Goal: Task Accomplishment & Management: Manage account settings

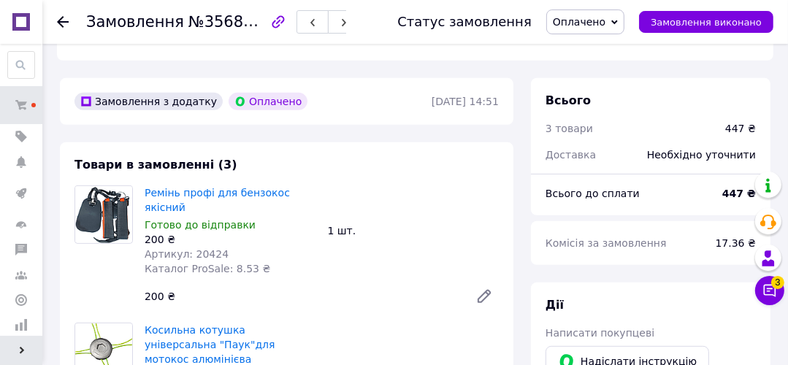
scroll to position [843, 0]
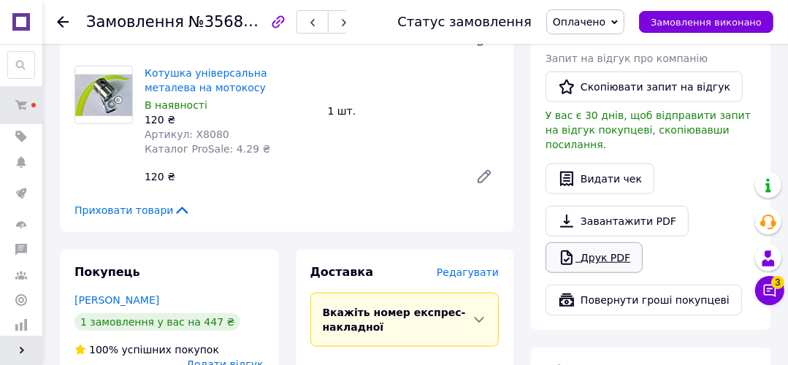
click at [611, 242] on link "Друк PDF" at bounding box center [594, 257] width 97 height 31
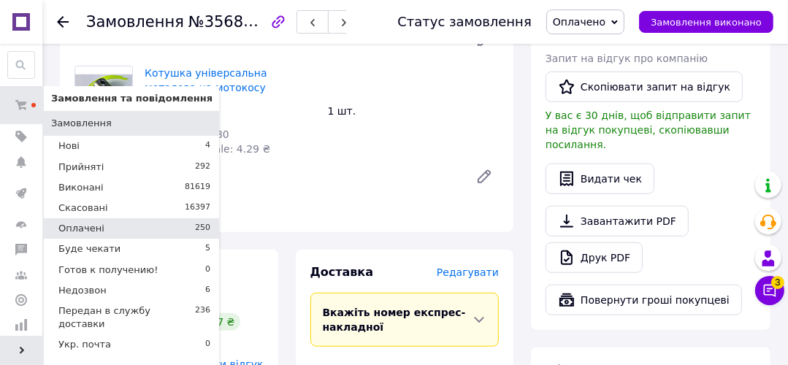
click at [84, 229] on span "Оплачені" at bounding box center [81, 228] width 46 height 13
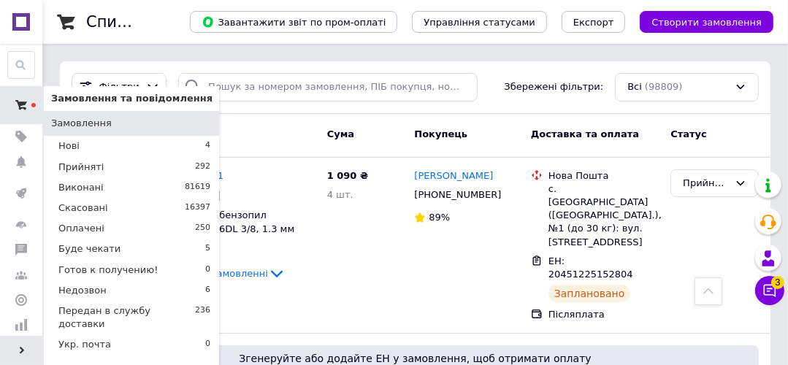
scroll to position [234, 0]
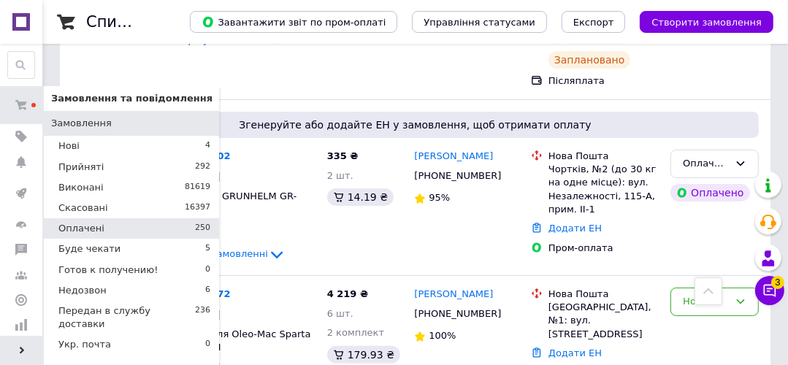
click at [114, 235] on li "Оплачені 250" at bounding box center [131, 228] width 175 height 20
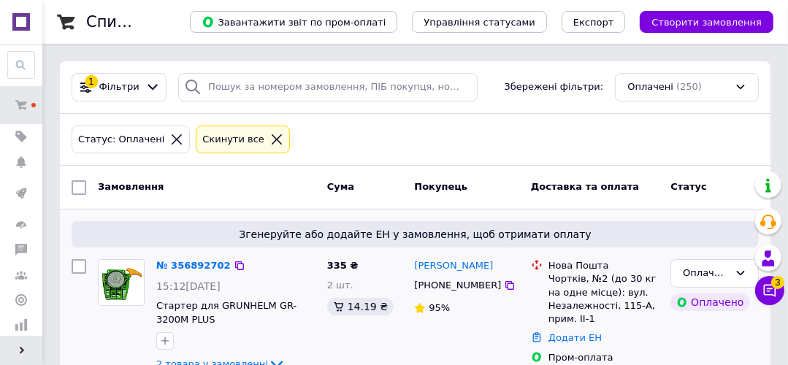
scroll to position [117, 0]
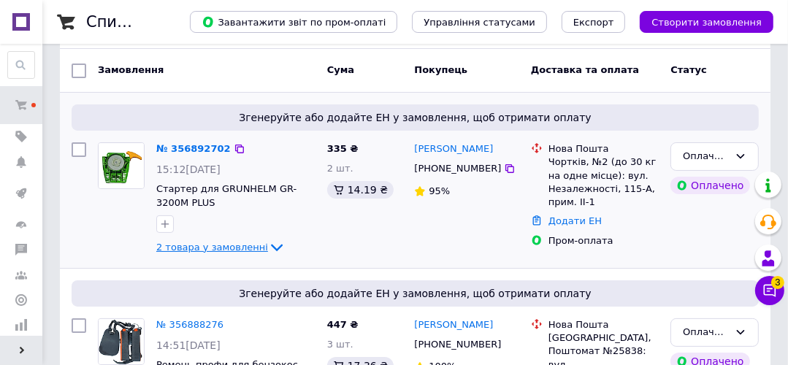
click at [230, 245] on span "2 товара у замовленні" at bounding box center [212, 247] width 112 height 11
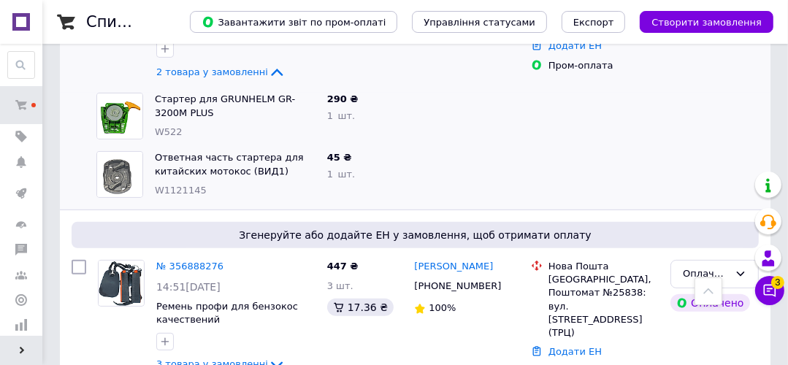
scroll to position [175, 0]
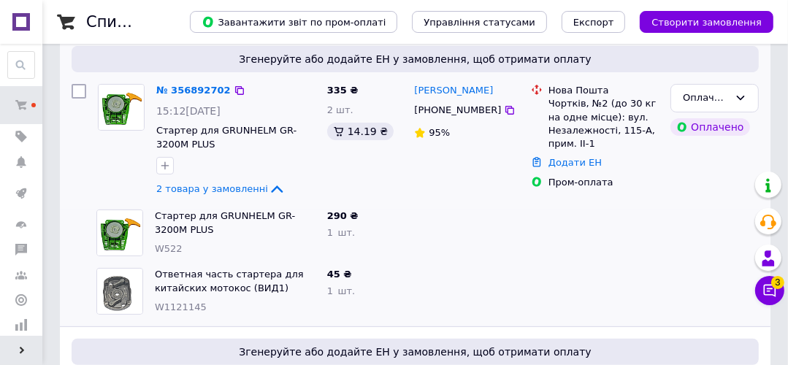
click at [107, 111] on img at bounding box center [121, 107] width 45 height 45
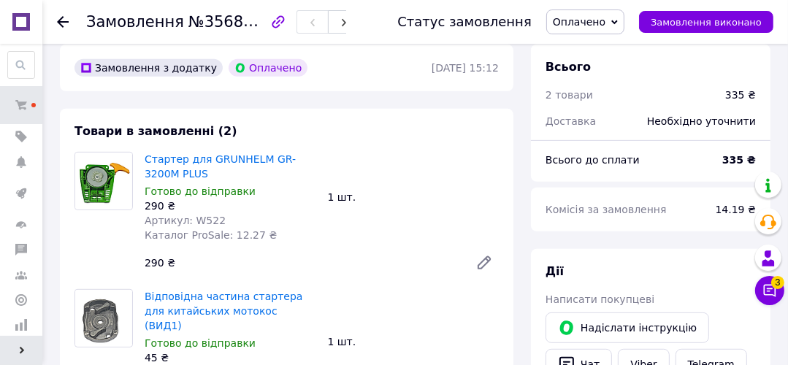
scroll to position [876, 0]
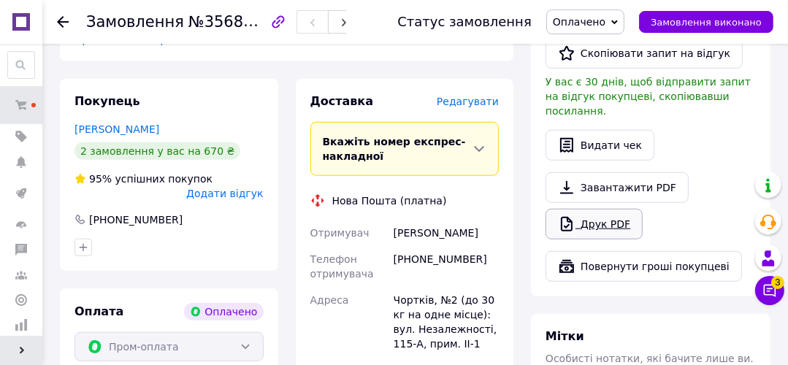
click at [612, 209] on link "Друк PDF" at bounding box center [594, 224] width 97 height 31
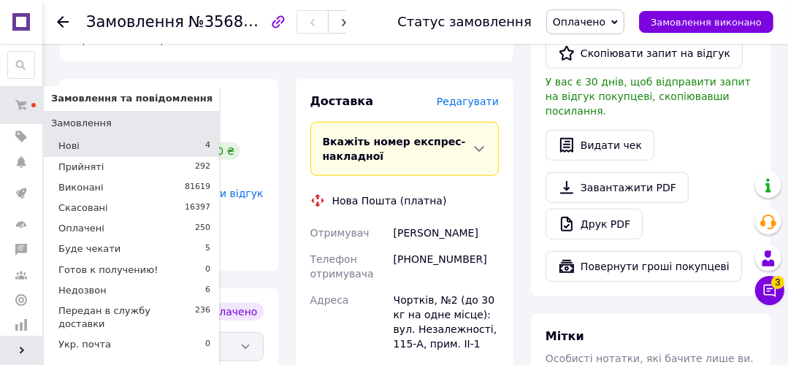
click at [96, 146] on li "Нові 4" at bounding box center [131, 146] width 175 height 20
